Goal: Subscribe to service/newsletter

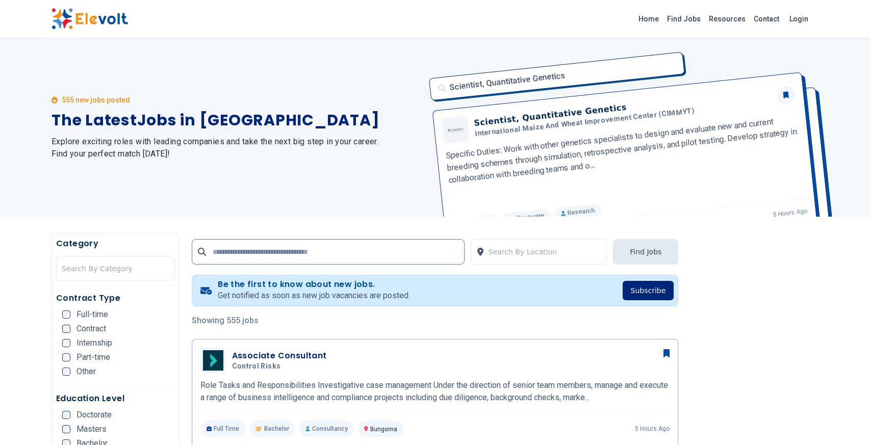
click at [642, 293] on button "Subscribe" at bounding box center [649, 290] width 52 height 19
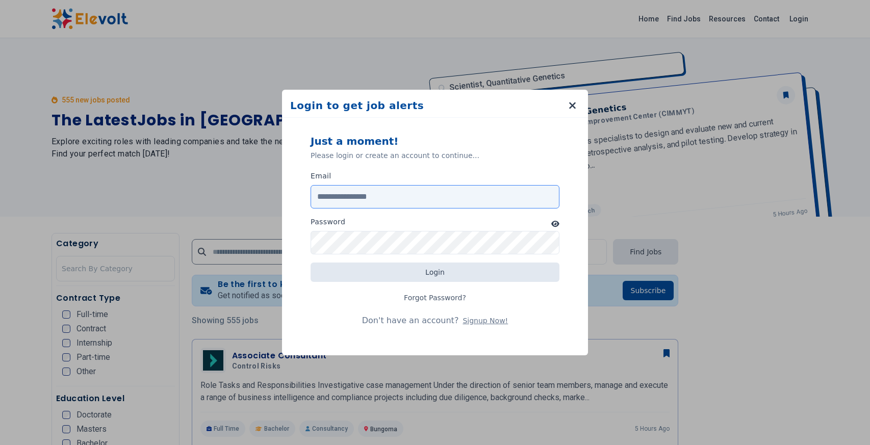
click at [469, 200] on input "Email" at bounding box center [435, 196] width 249 height 23
click at [458, 209] on form "Just a moment! Please login or create an account to continue... Email Password …" at bounding box center [435, 232] width 282 height 221
click at [465, 201] on input "Email" at bounding box center [435, 196] width 249 height 23
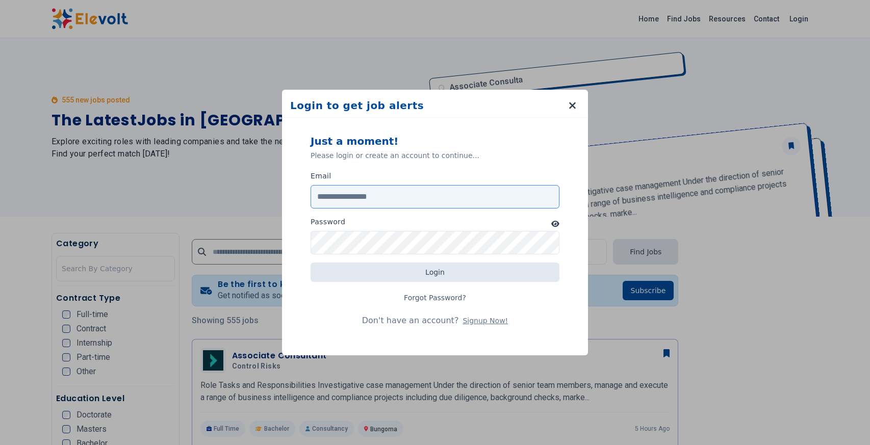
click at [432, 189] on input "Email" at bounding box center [435, 196] width 249 height 23
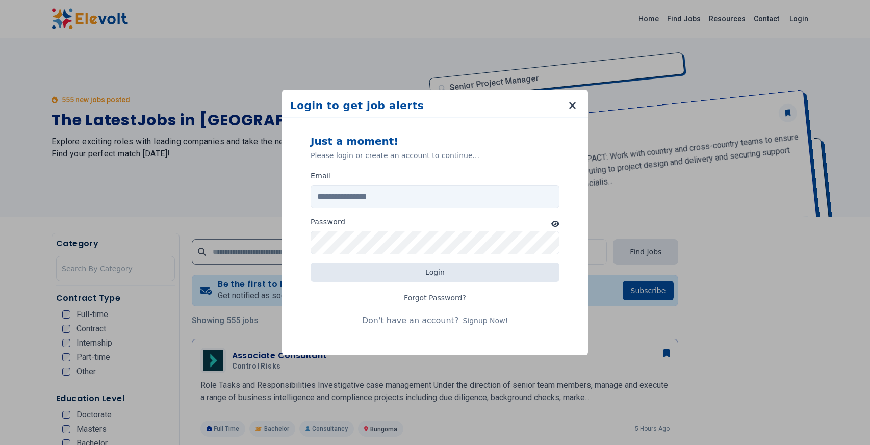
click at [453, 208] on div "Email" at bounding box center [435, 190] width 249 height 38
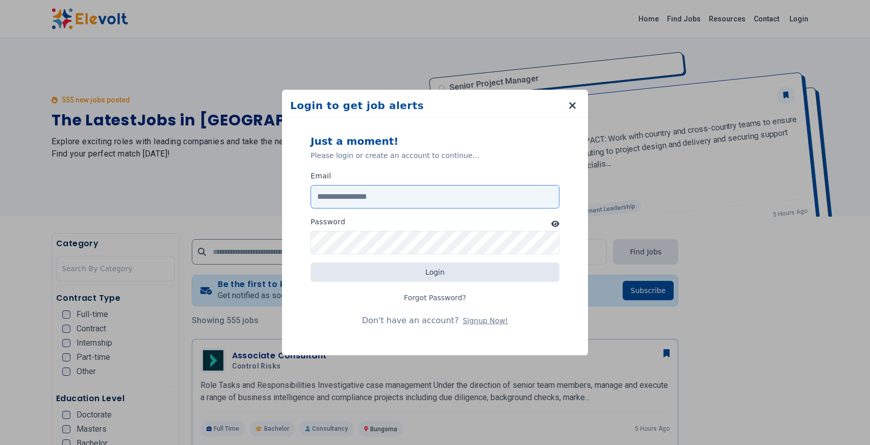
click at [453, 205] on input "Email" at bounding box center [435, 196] width 249 height 23
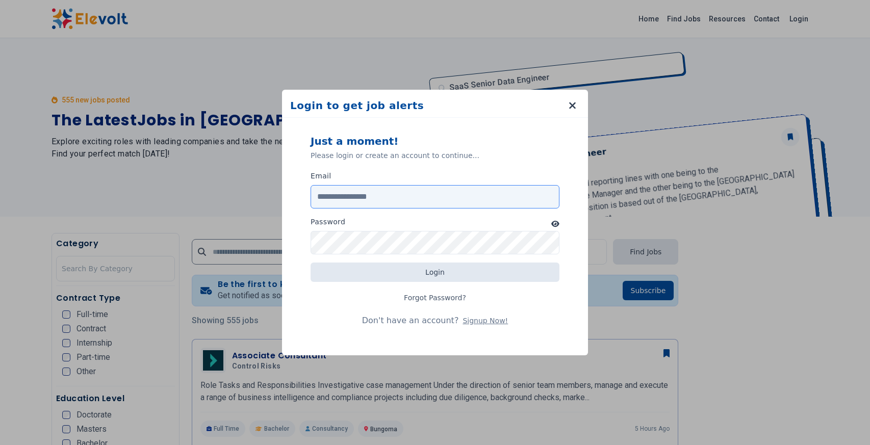
click at [363, 185] on input "Email" at bounding box center [435, 196] width 249 height 23
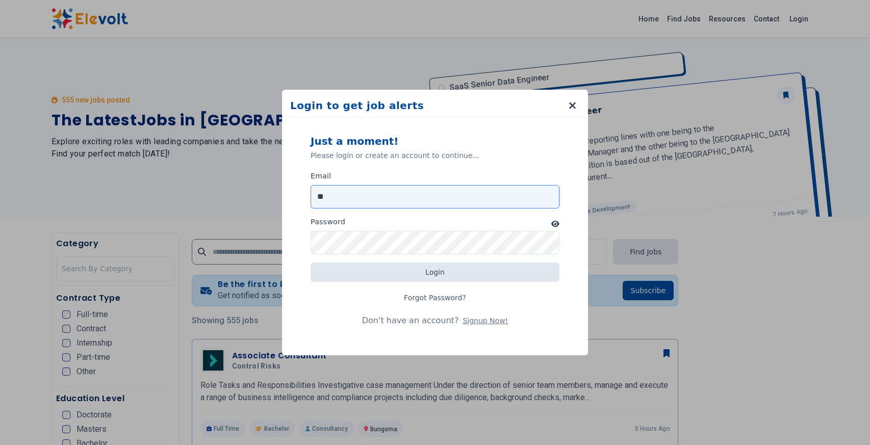
type input "*"
click at [575, 105] on icon "button" at bounding box center [573, 105] width 8 height 10
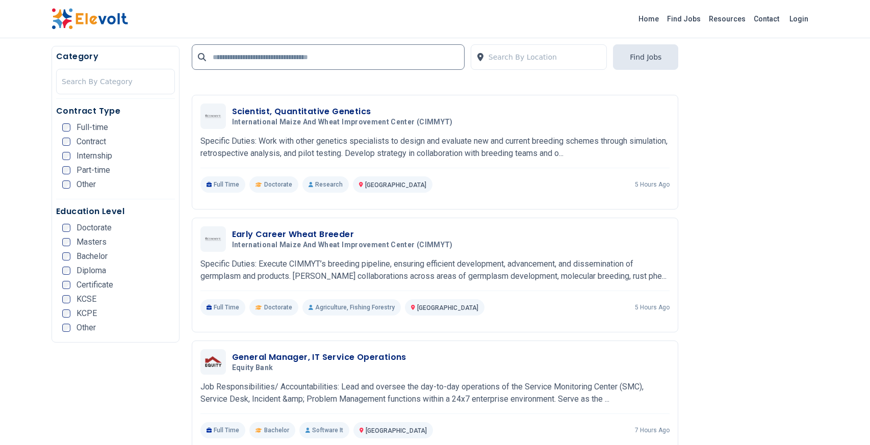
scroll to position [1601, 0]
